Goal: Check status

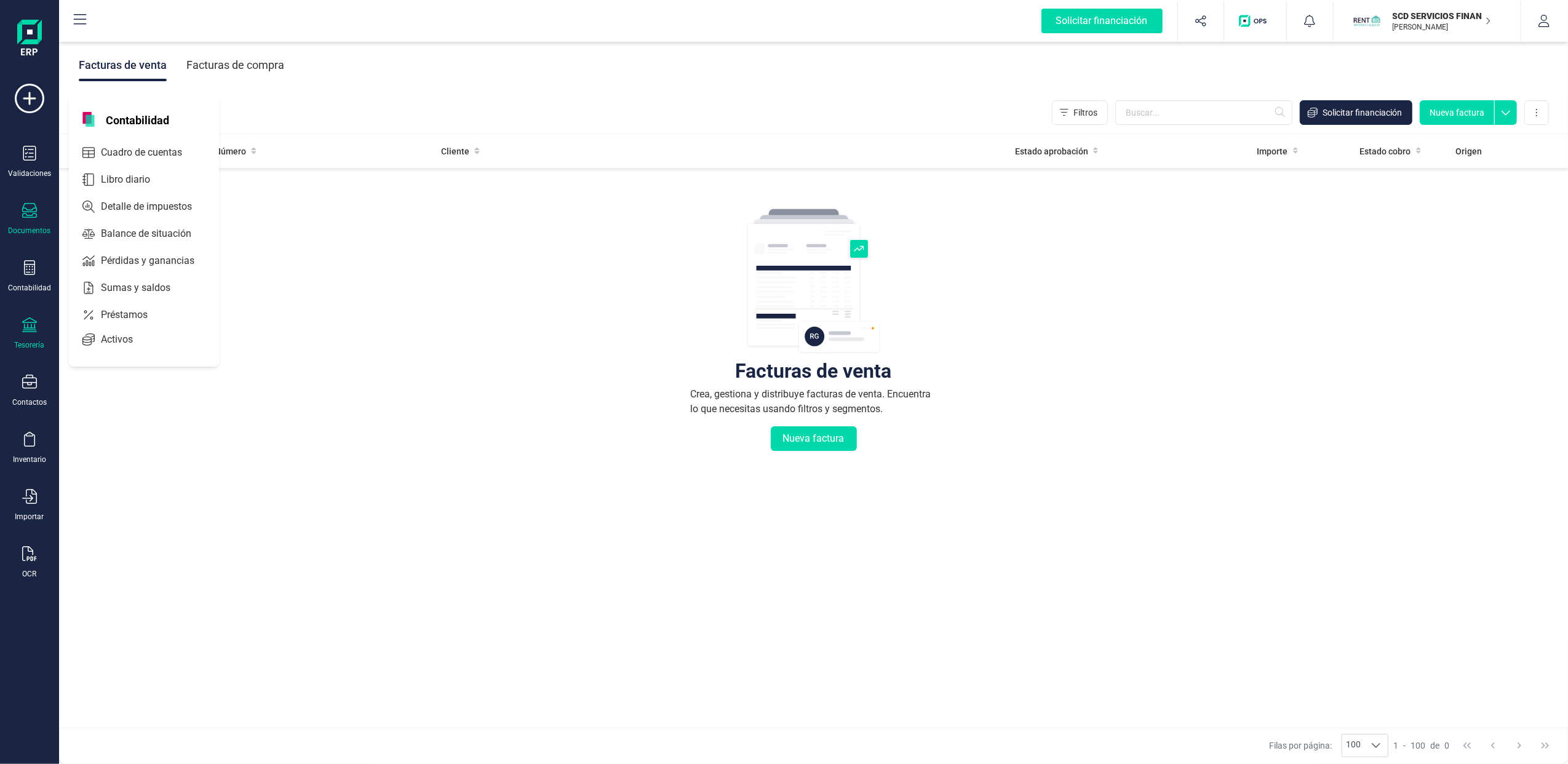
click at [35, 333] on div at bounding box center [29, 326] width 15 height 18
click at [155, 210] on span "Cuentas bancarias" at bounding box center [150, 209] width 108 height 15
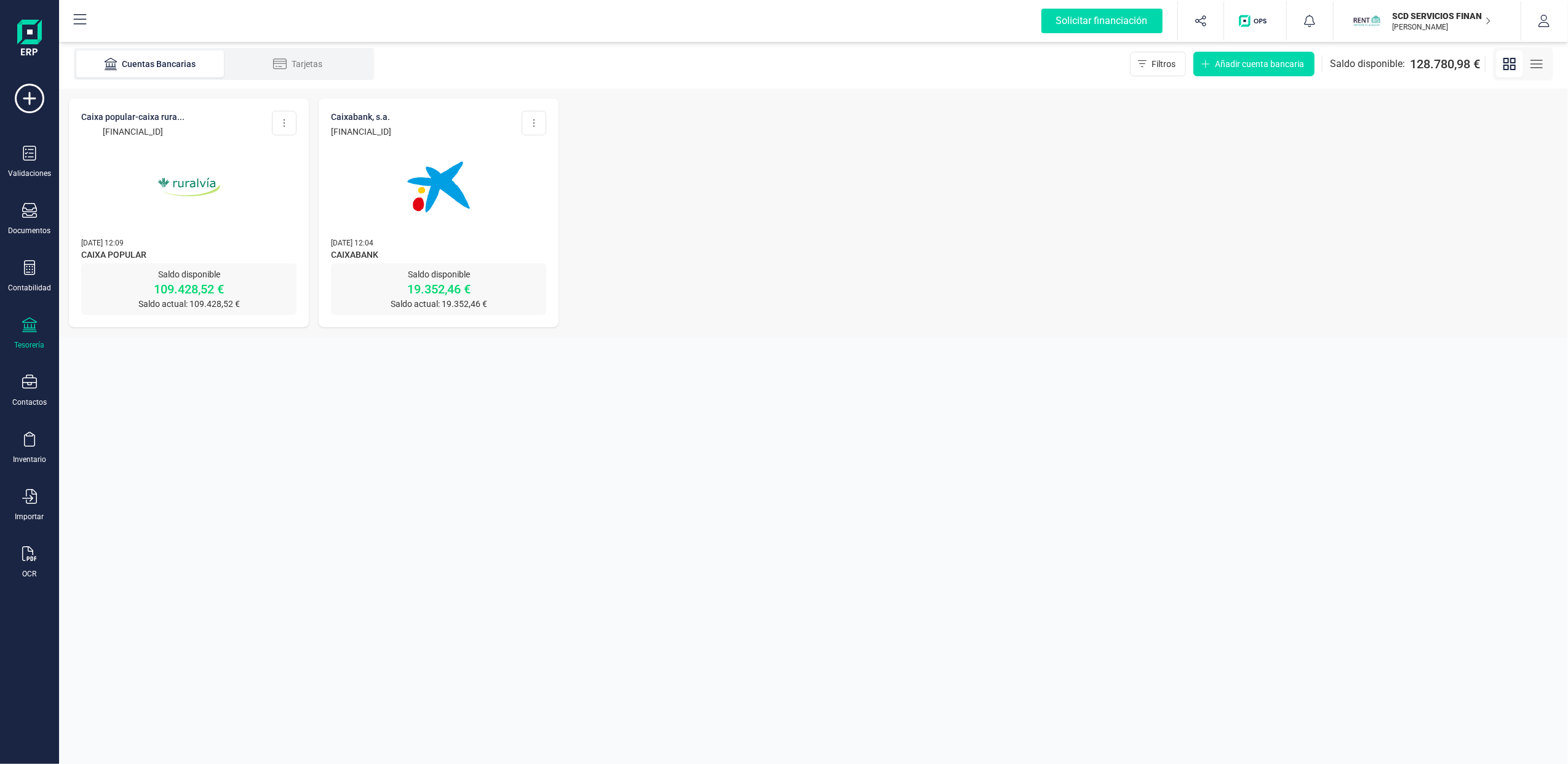
click at [169, 237] on img at bounding box center [189, 187] width 103 height 103
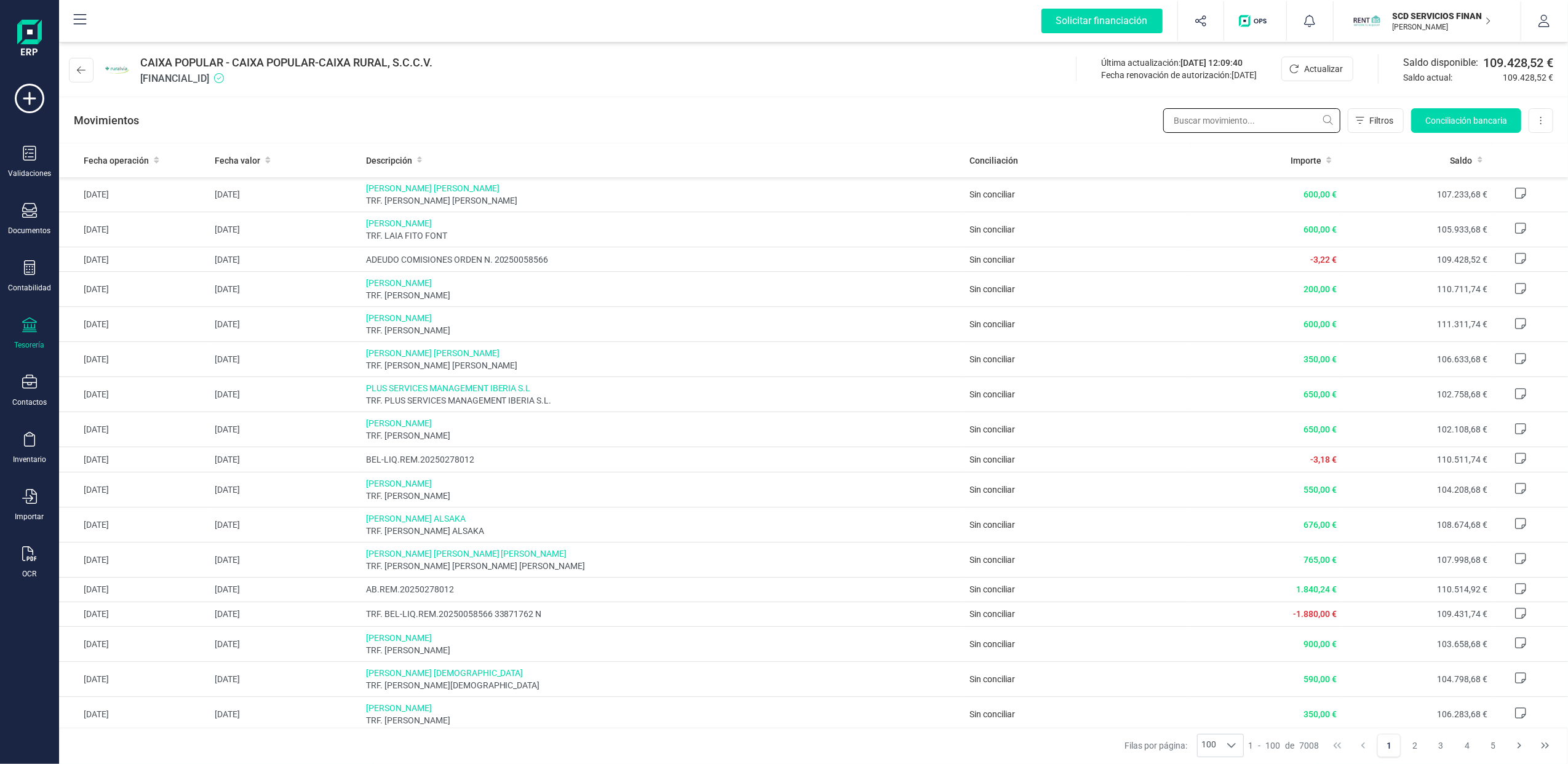
click at [1299, 123] on input "text" at bounding box center [1251, 120] width 177 height 25
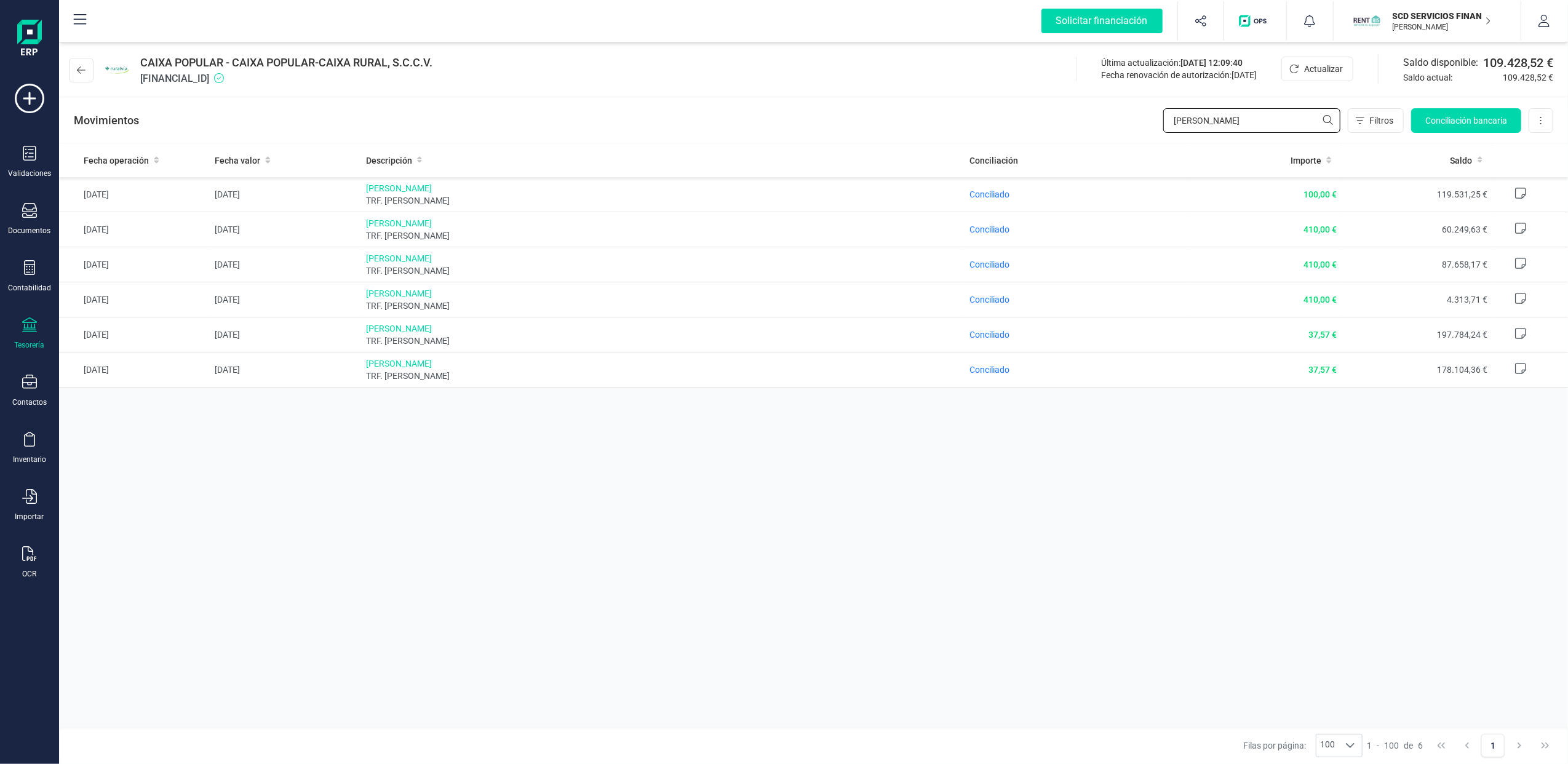
type input "[PERSON_NAME]"
click at [37, 277] on div "Contabilidad" at bounding box center [29, 276] width 49 height 33
click at [127, 313] on span "Préstamos" at bounding box center [133, 315] width 74 height 15
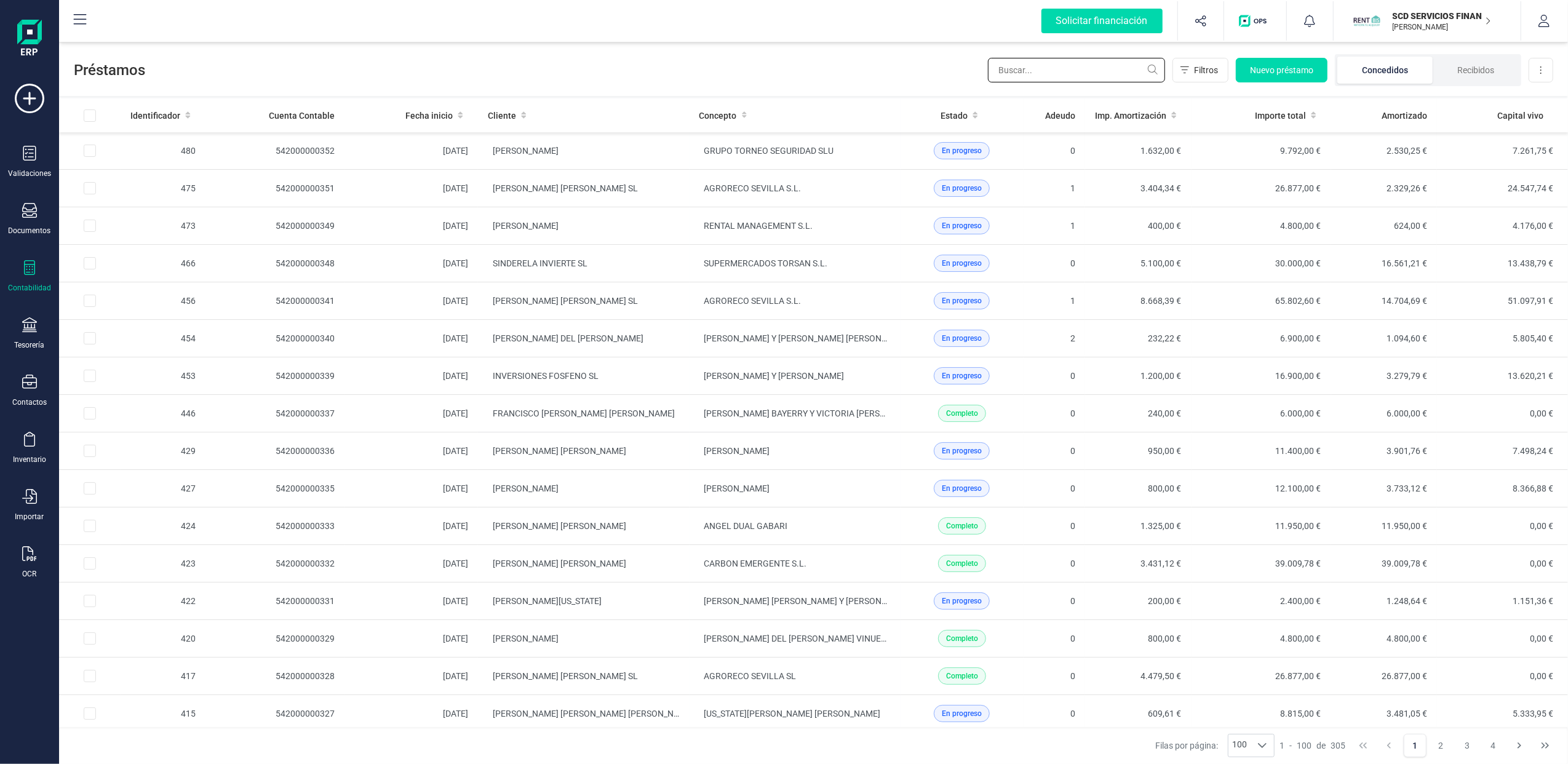
click at [1068, 65] on input "text" at bounding box center [1076, 70] width 177 height 25
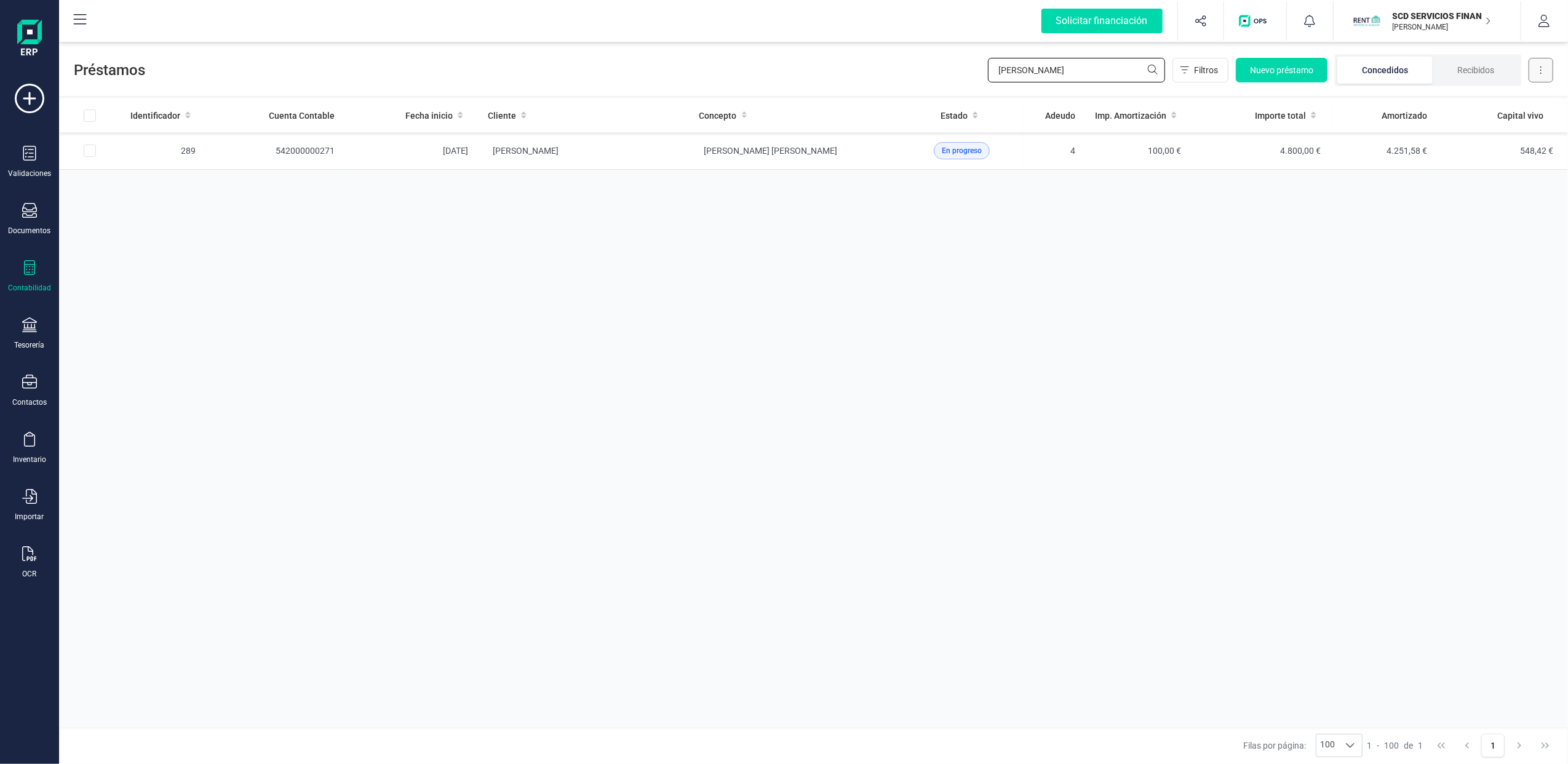
type input "[PERSON_NAME]"
click at [1544, 70] on button at bounding box center [1540, 70] width 25 height 25
click at [1523, 364] on div "Identificador Cuenta Contable Fecha inicio Cliente Concepto Estado Adeudo Imp. …" at bounding box center [813, 412] width 1509 height 629
click at [553, 147] on span "[PERSON_NAME]" at bounding box center [526, 151] width 66 height 10
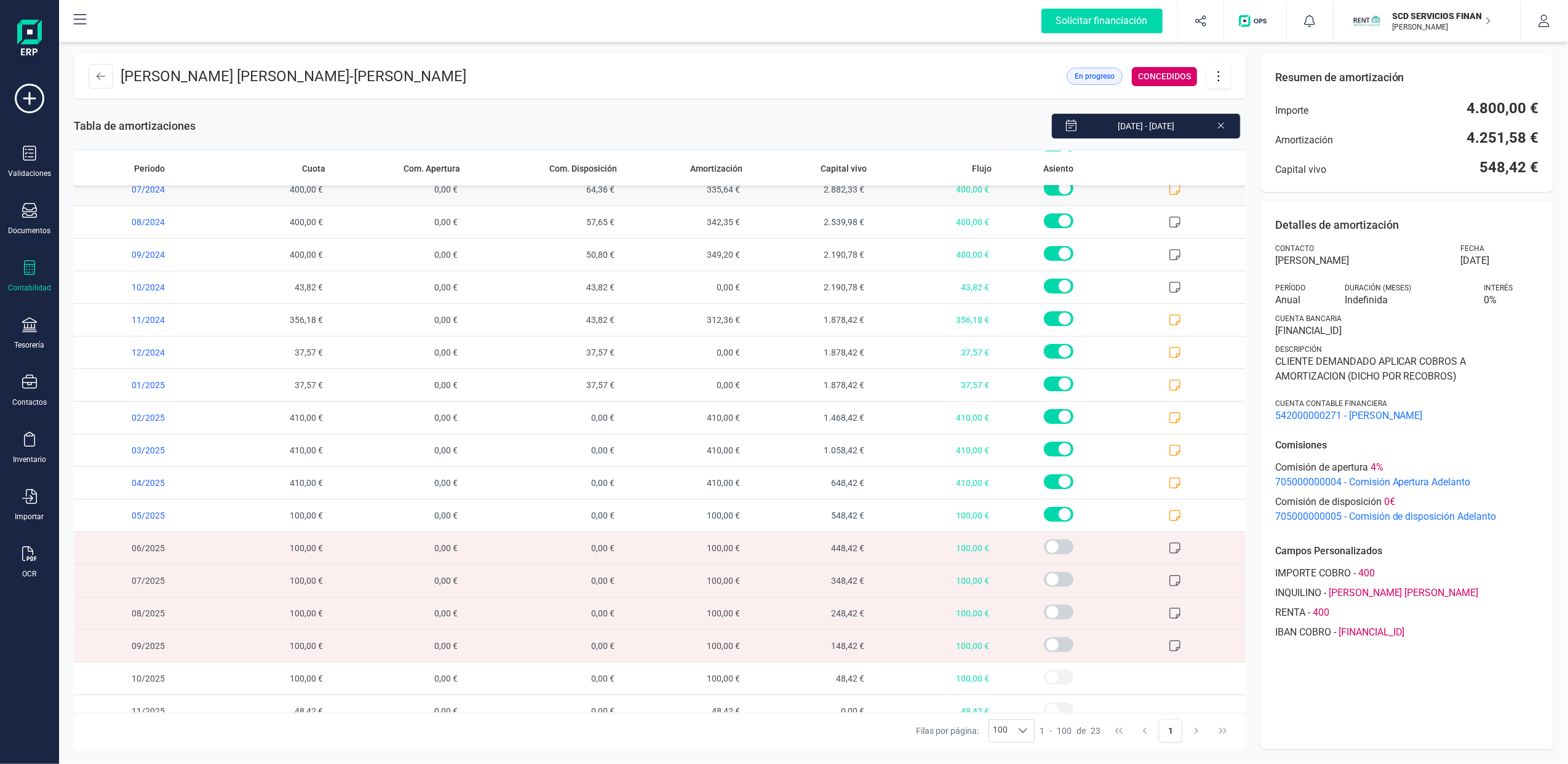
scroll to position [226, 0]
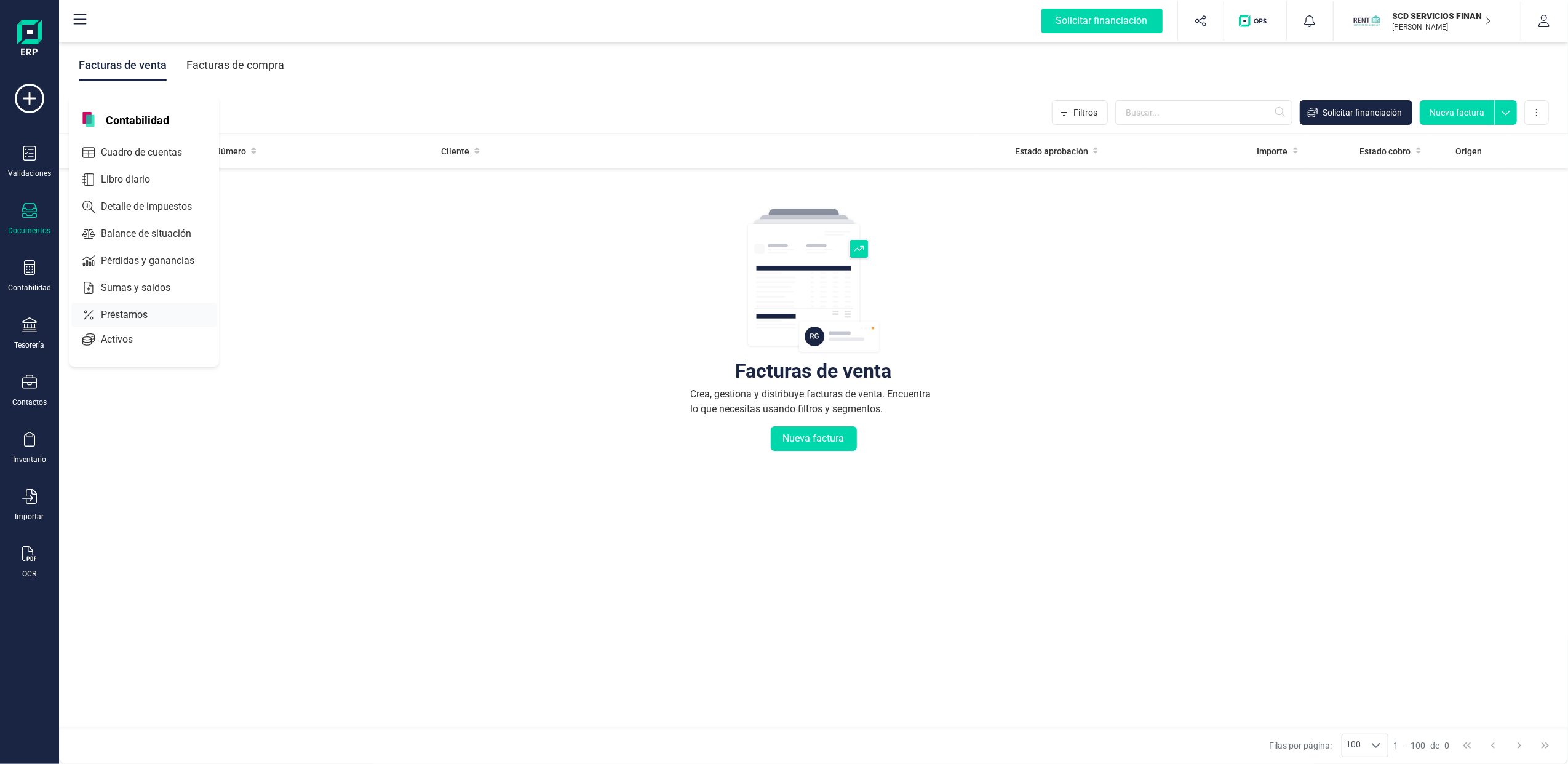
click at [124, 315] on span "Préstamos" at bounding box center [133, 315] width 74 height 15
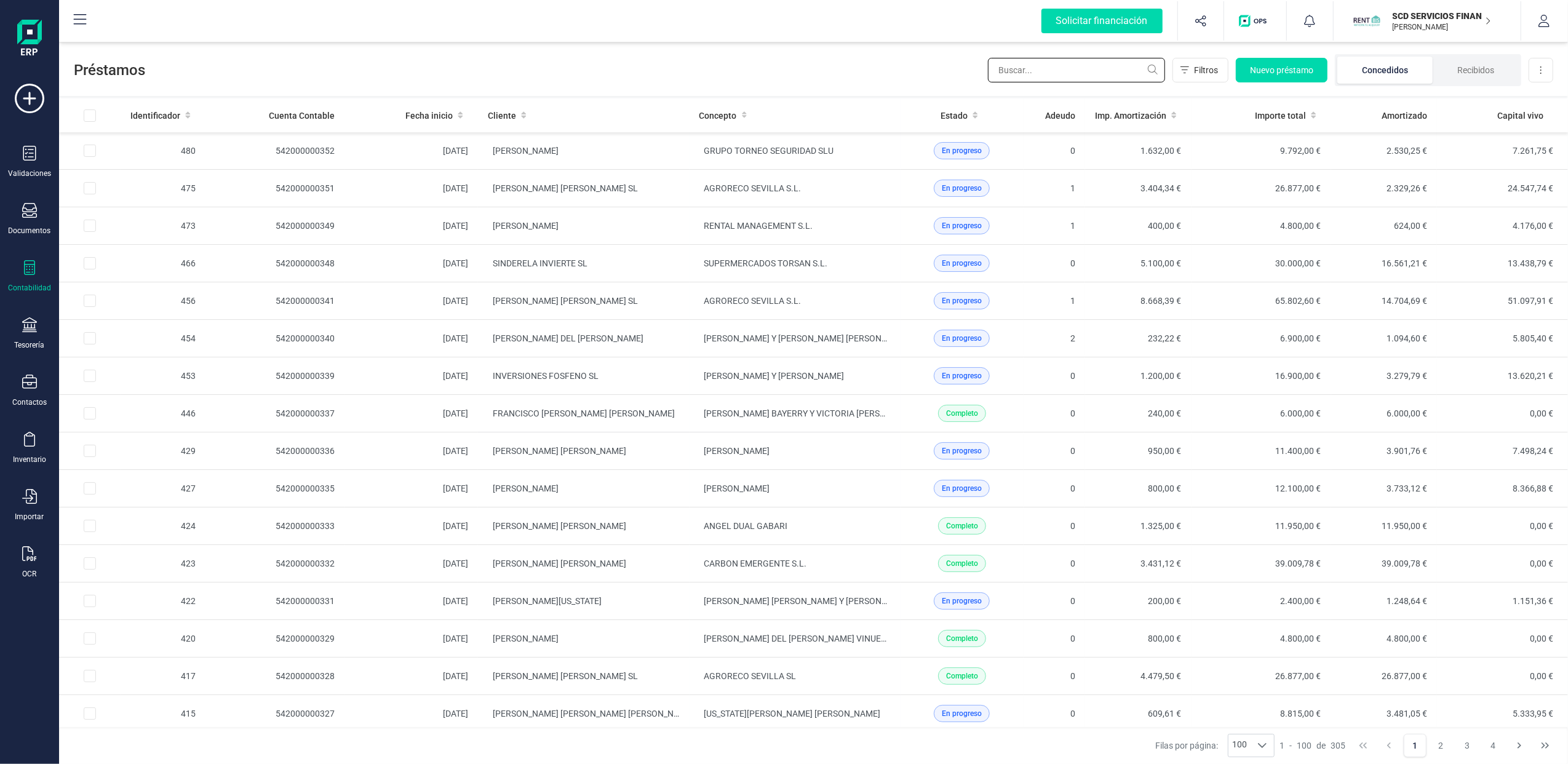
click at [1085, 68] on input "text" at bounding box center [1076, 70] width 177 height 25
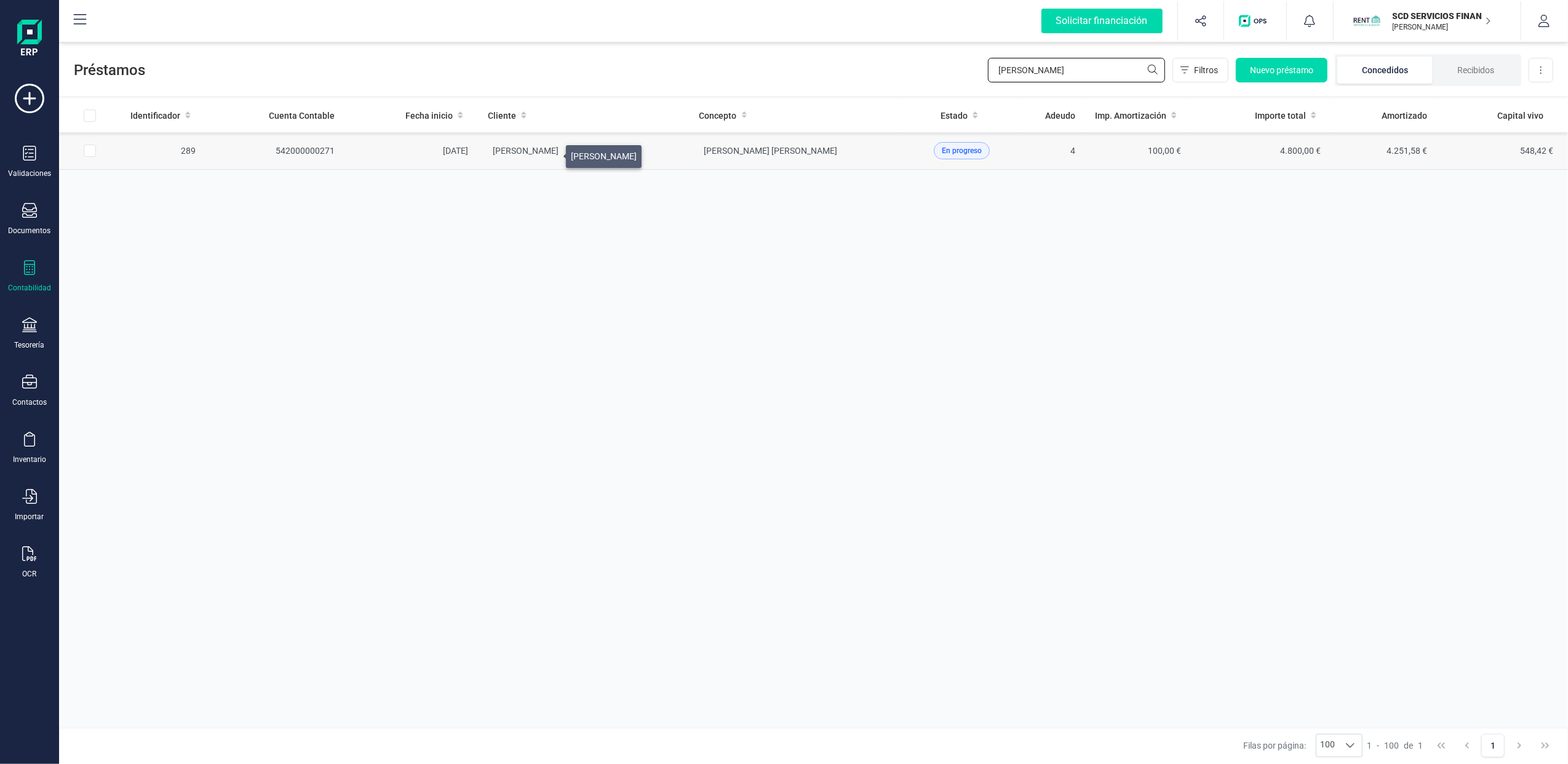
type input "jose cisneros"
click at [551, 153] on span "[PERSON_NAME]" at bounding box center [526, 151] width 66 height 10
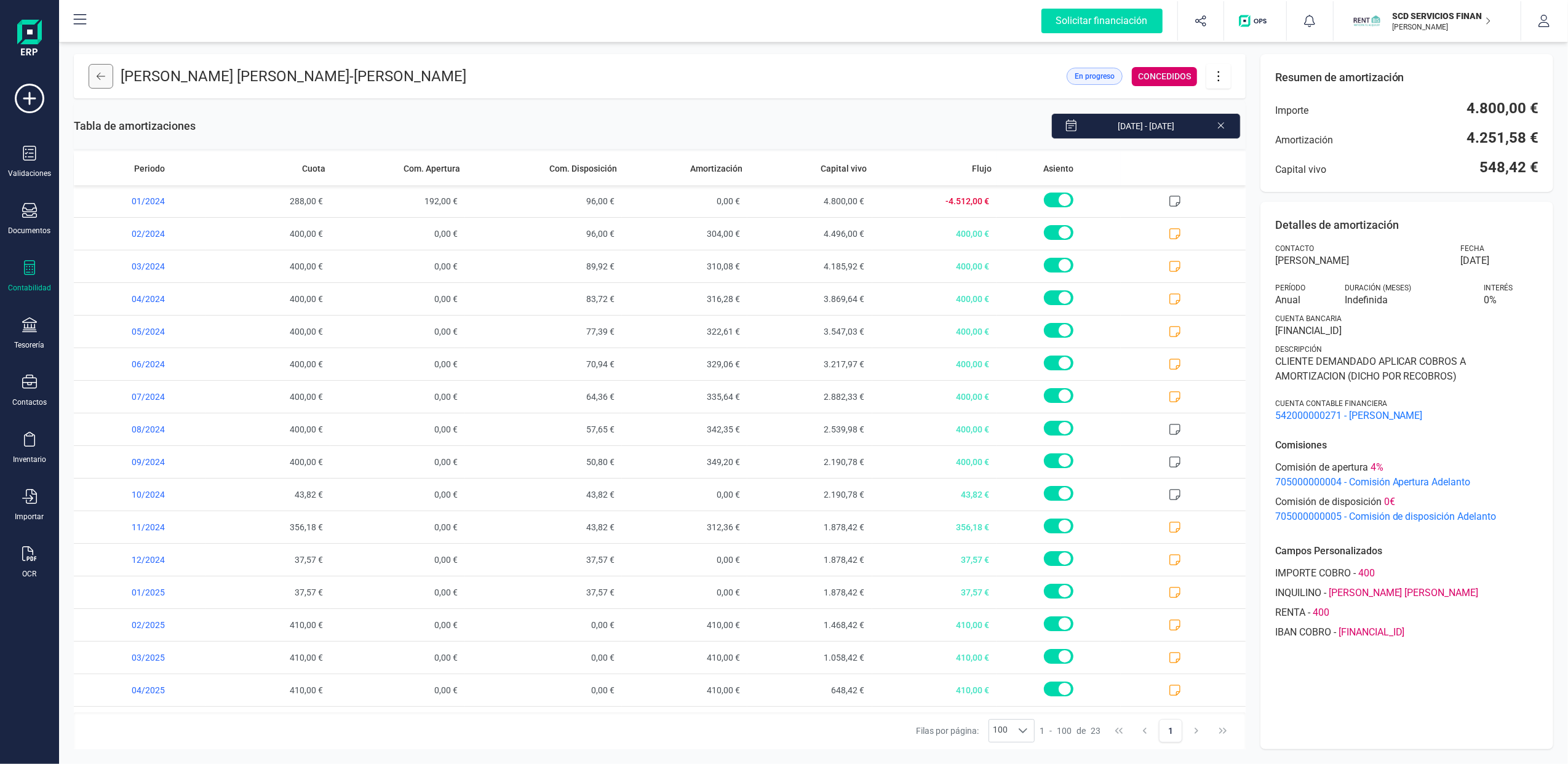
click at [100, 75] on icon at bounding box center [101, 76] width 9 height 10
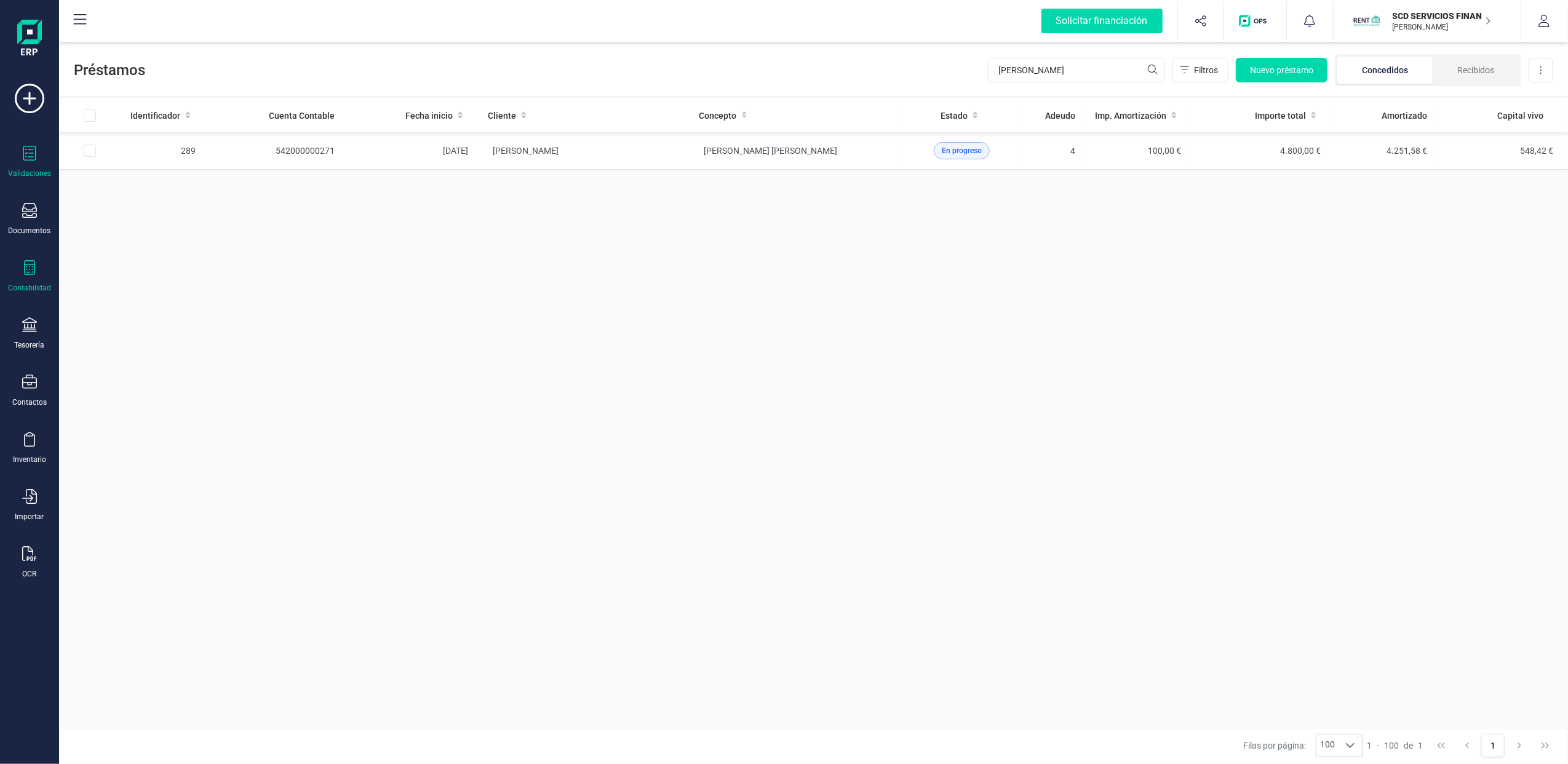
click at [28, 157] on icon at bounding box center [29, 153] width 15 height 15
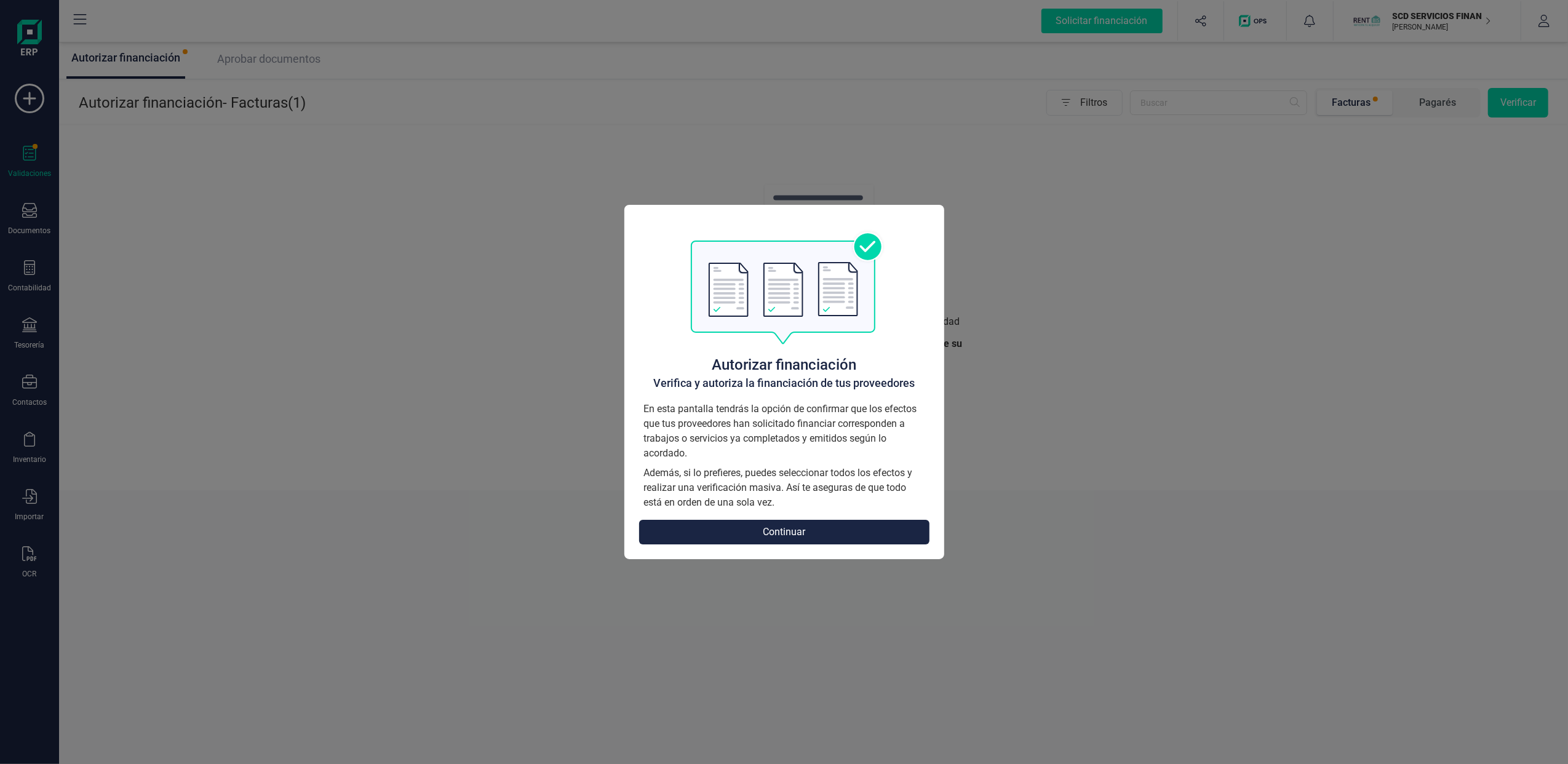
click at [30, 215] on div "Autorizar financiación Verifica y autoriza la financiación de tus proveedores E…" at bounding box center [784, 382] width 1568 height 764
drag, startPoint x: 795, startPoint y: 533, endPoint x: 754, endPoint y: 498, distance: 53.9
click at [792, 533] on button "Continuar" at bounding box center [784, 532] width 291 height 25
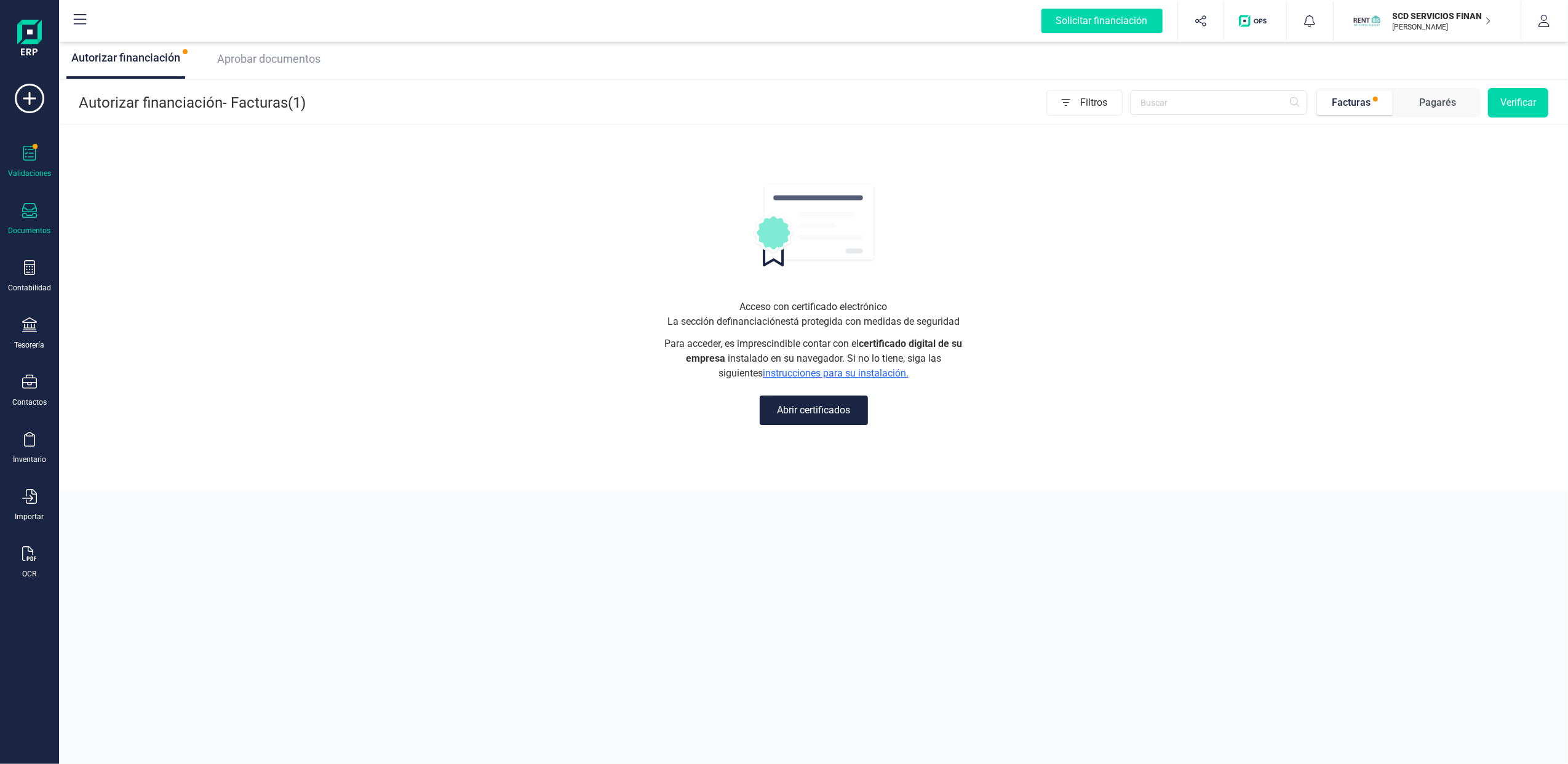
click at [34, 218] on div at bounding box center [29, 211] width 15 height 18
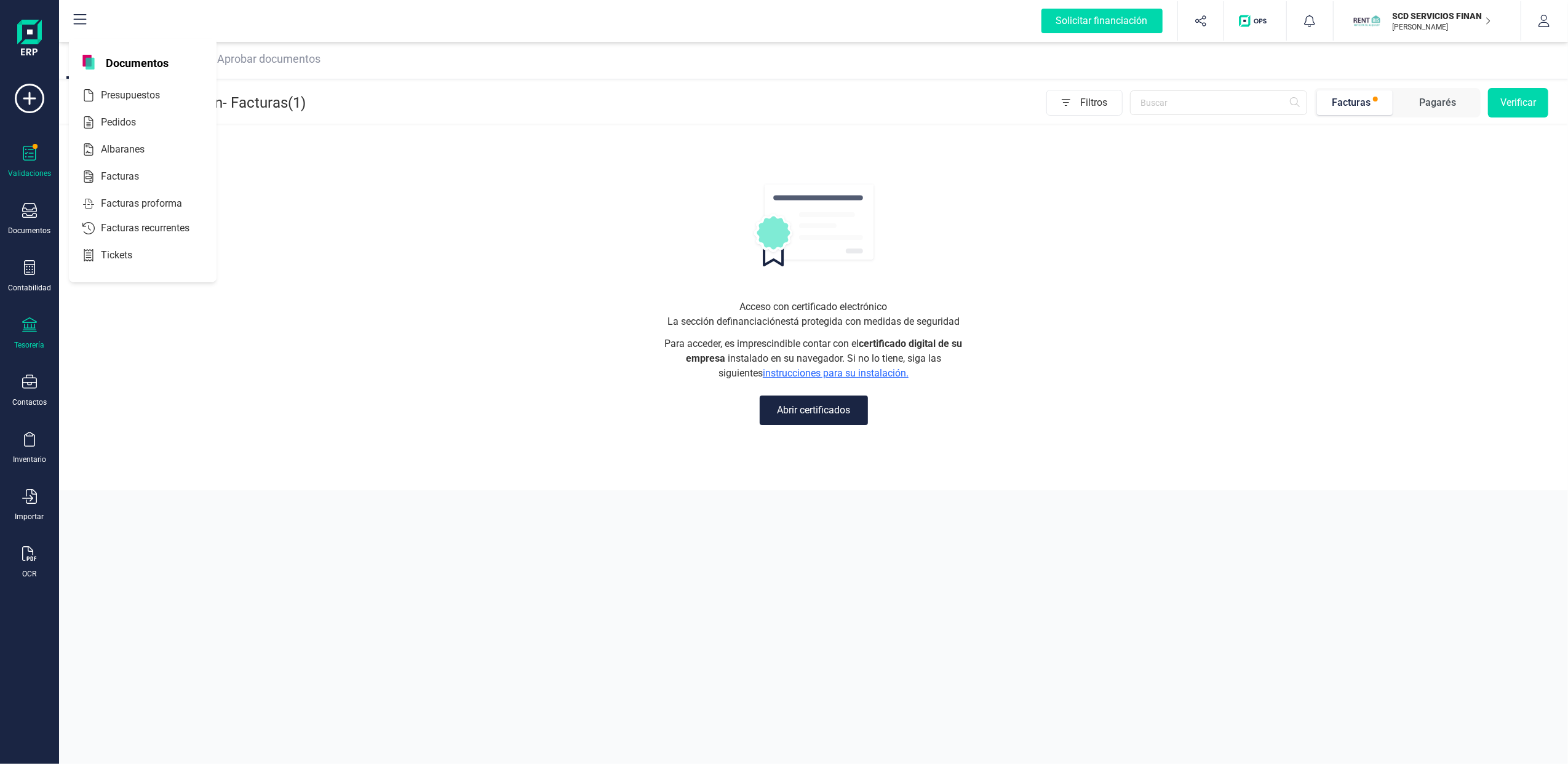
click at [38, 336] on div "Tesorería" at bounding box center [29, 334] width 49 height 33
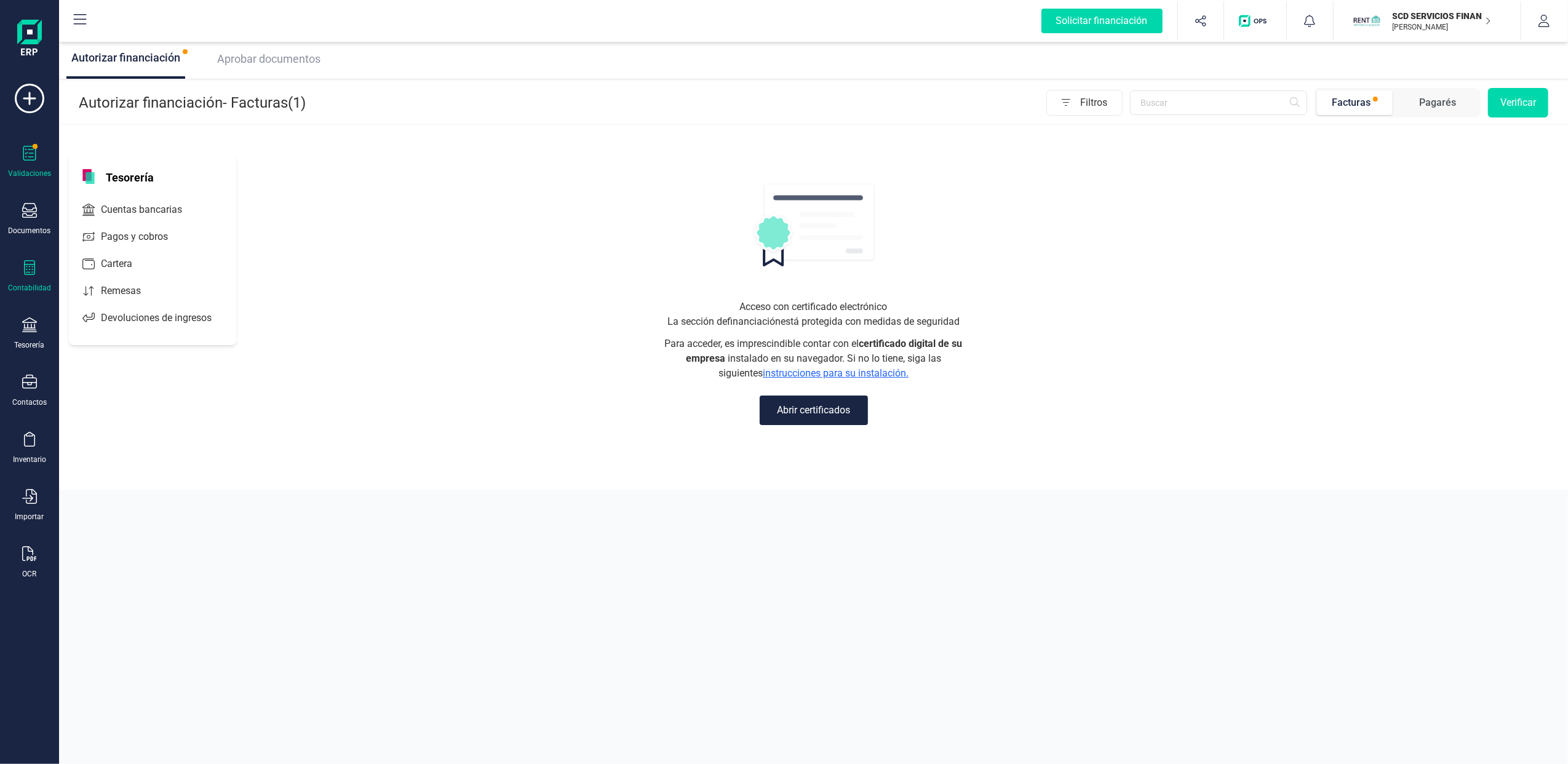
click at [27, 281] on div "Contabilidad" at bounding box center [29, 276] width 49 height 33
click at [133, 315] on span "Préstamos" at bounding box center [133, 315] width 74 height 15
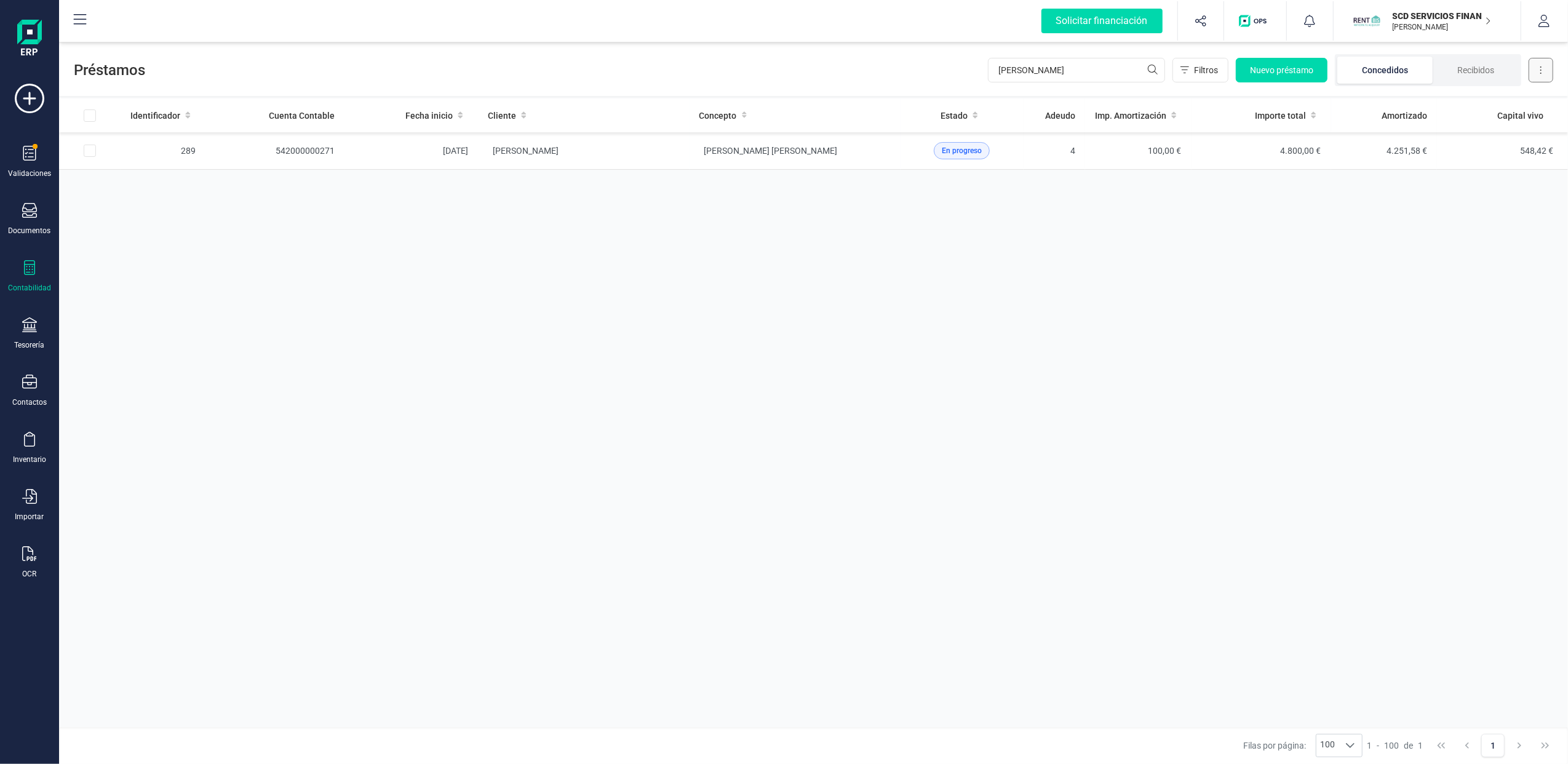
click at [1544, 73] on button at bounding box center [1540, 70] width 25 height 25
click at [39, 142] on div "Validaciones Documentos Documentos Presupuestos Pedidos Albaranes Facturas Fact…" at bounding box center [29, 335] width 49 height 505
click at [35, 148] on span at bounding box center [35, 146] width 5 height 5
